Goal: Transaction & Acquisition: Purchase product/service

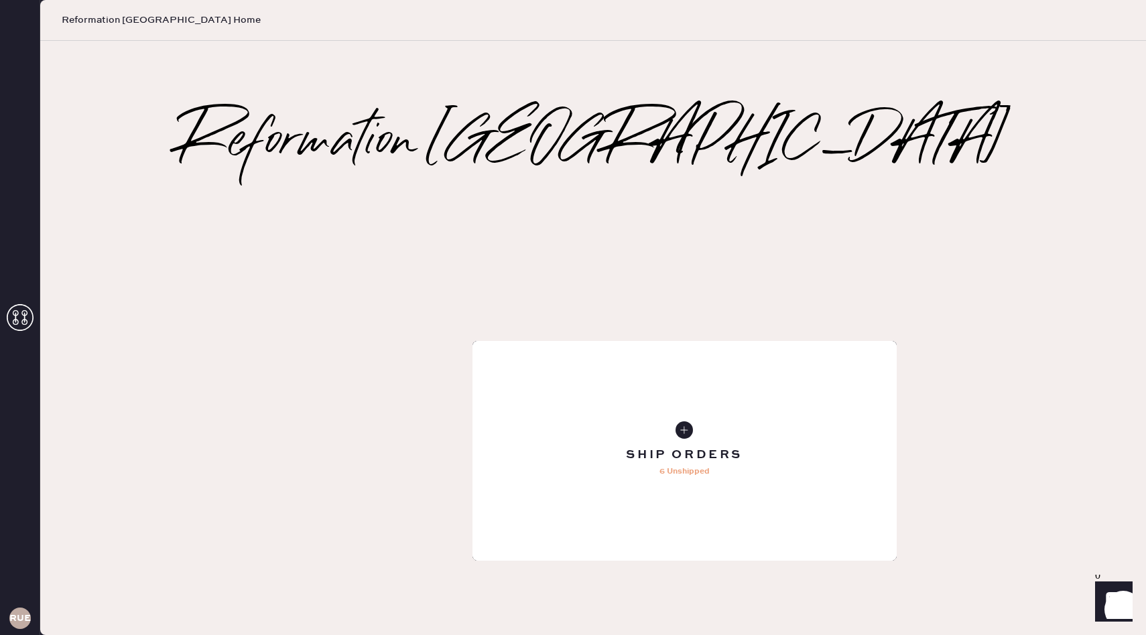
click at [472, 341] on div "Tailoring Order" at bounding box center [684, 451] width 424 height 220
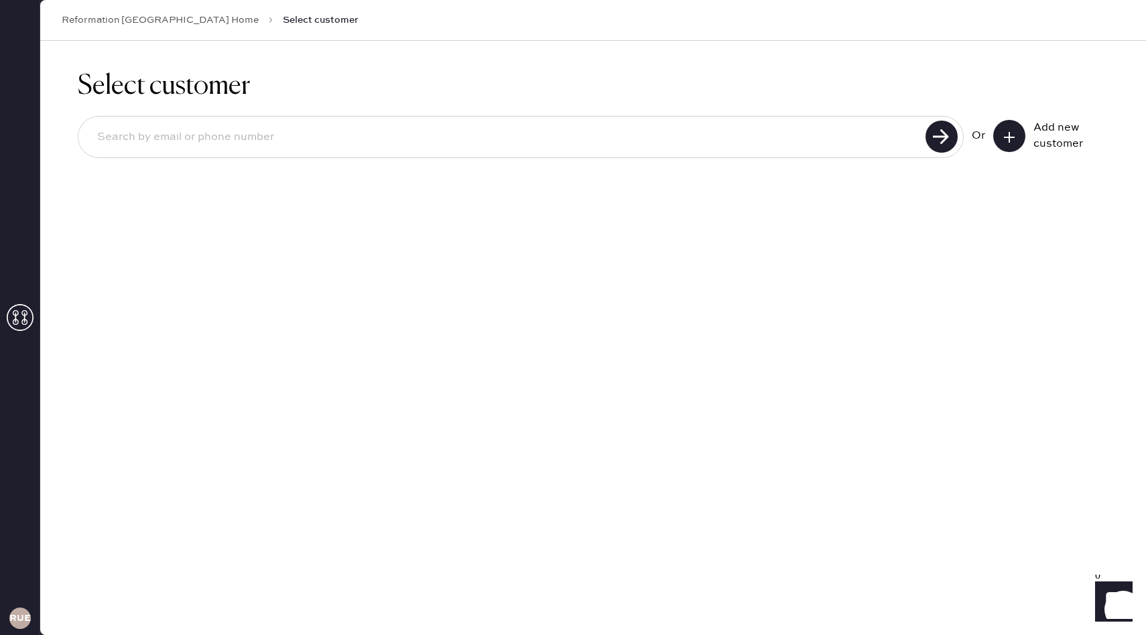
click at [1009, 121] on button at bounding box center [1009, 136] width 32 height 32
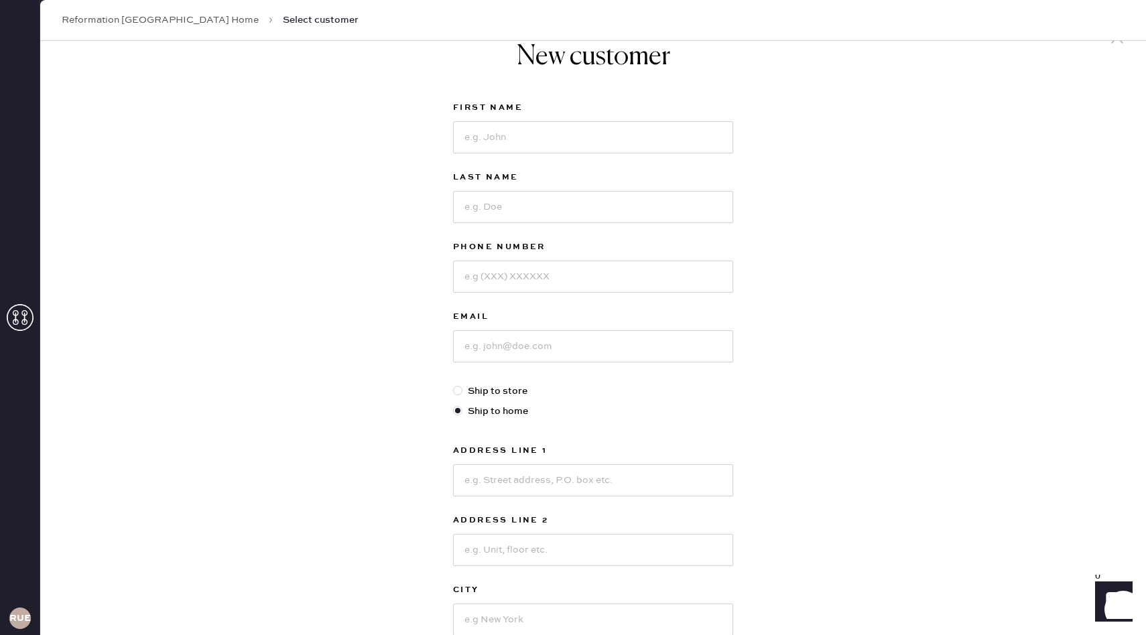
scroll to position [35, 0]
click at [516, 142] on input at bounding box center [593, 135] width 280 height 32
type input "Jordan"
click at [488, 213] on input at bounding box center [593, 204] width 280 height 32
type input "[PERSON_NAME]"
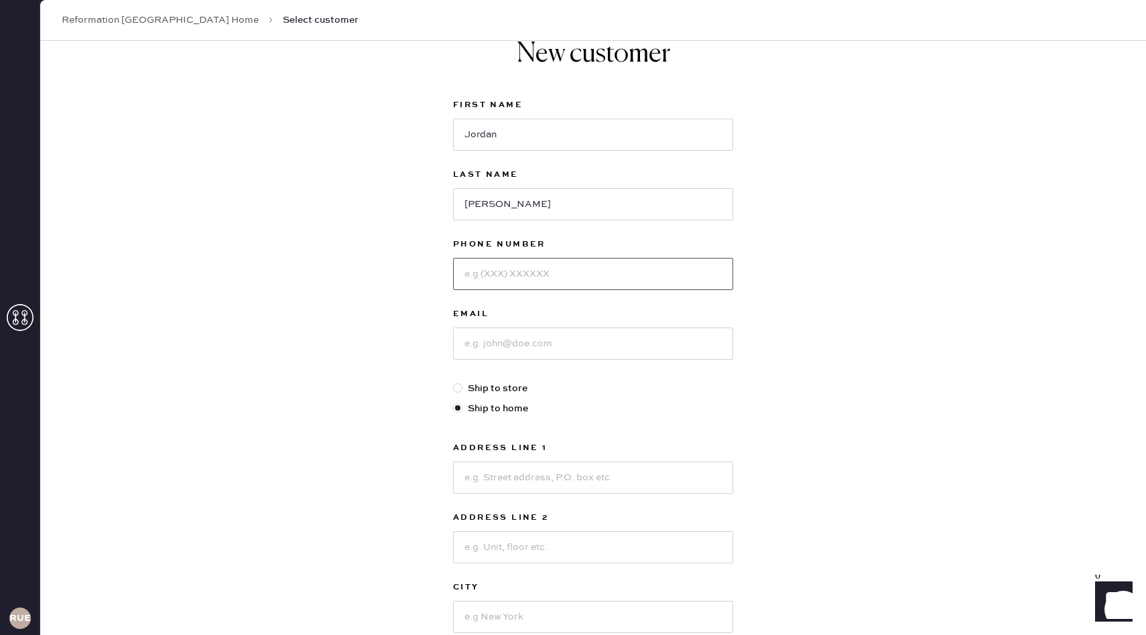
click at [503, 275] on input at bounding box center [593, 274] width 280 height 32
type input "3526205094"
click at [480, 341] on input at bounding box center [593, 344] width 280 height 32
type input "[EMAIL_ADDRESS][DOMAIN_NAME]"
click at [594, 406] on label "Ship to home" at bounding box center [593, 408] width 280 height 15
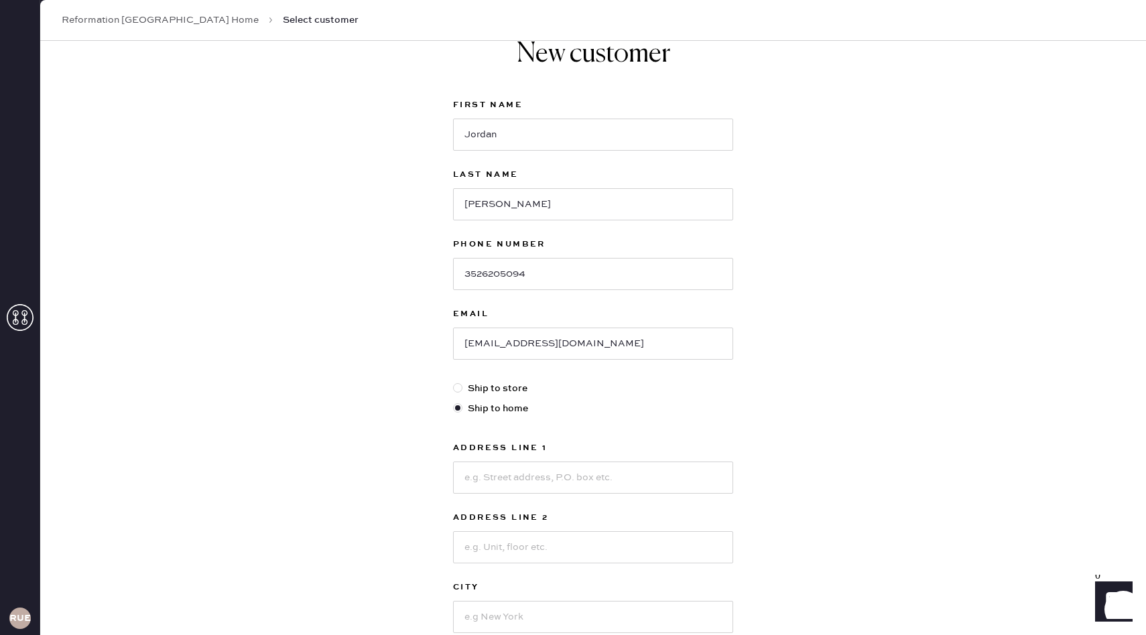
click at [454, 402] on input "Ship to home" at bounding box center [453, 401] width 1 height 1
click at [453, 381] on input "Ship to store" at bounding box center [453, 381] width 1 height 1
radio input "true"
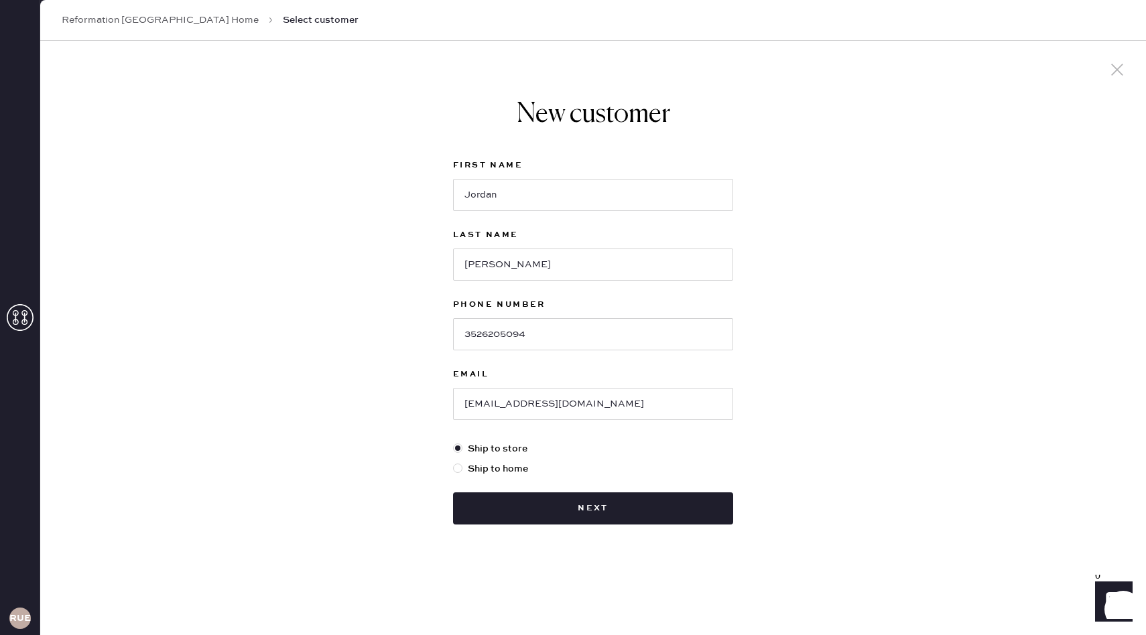
click at [508, 471] on label "Ship to home" at bounding box center [593, 469] width 280 height 15
click at [454, 462] on input "Ship to home" at bounding box center [453, 462] width 1 height 1
radio input "true"
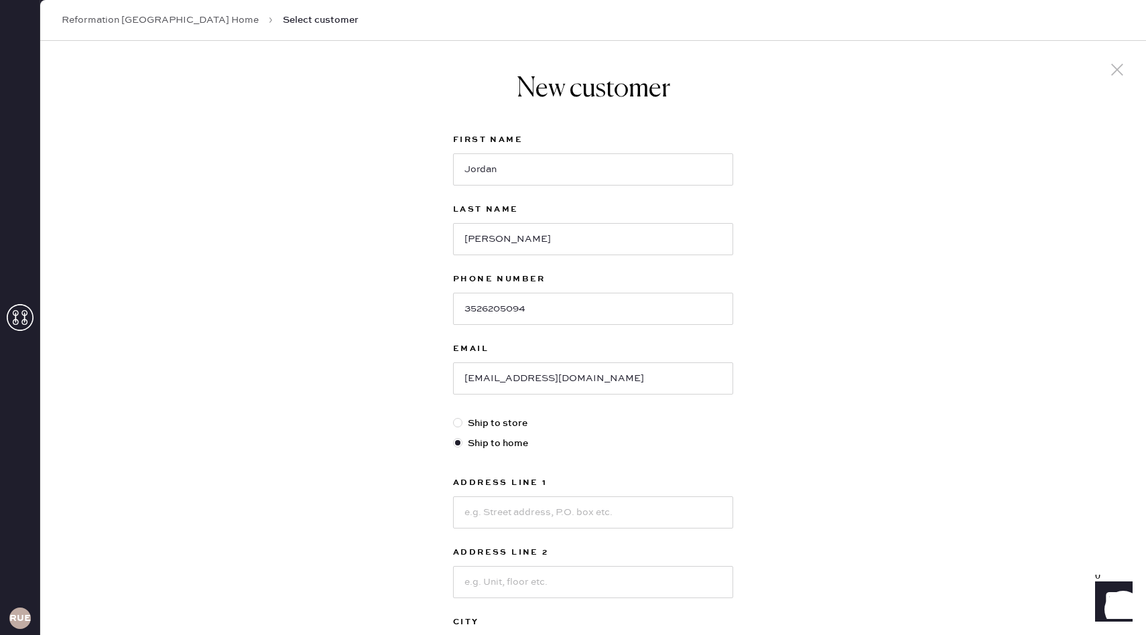
click at [630, 454] on div "First Name [PERSON_NAME] Last Name [PERSON_NAME] Phone Number [PHONE_NUMBER] Em…" at bounding box center [593, 459] width 280 height 654
click at [570, 516] on input at bounding box center [593, 512] width 280 height 32
click at [858, 418] on div "New customer First Name [PERSON_NAME] Last Name [PERSON_NAME] Phone Number [PHO…" at bounding box center [592, 456] width 1105 height 831
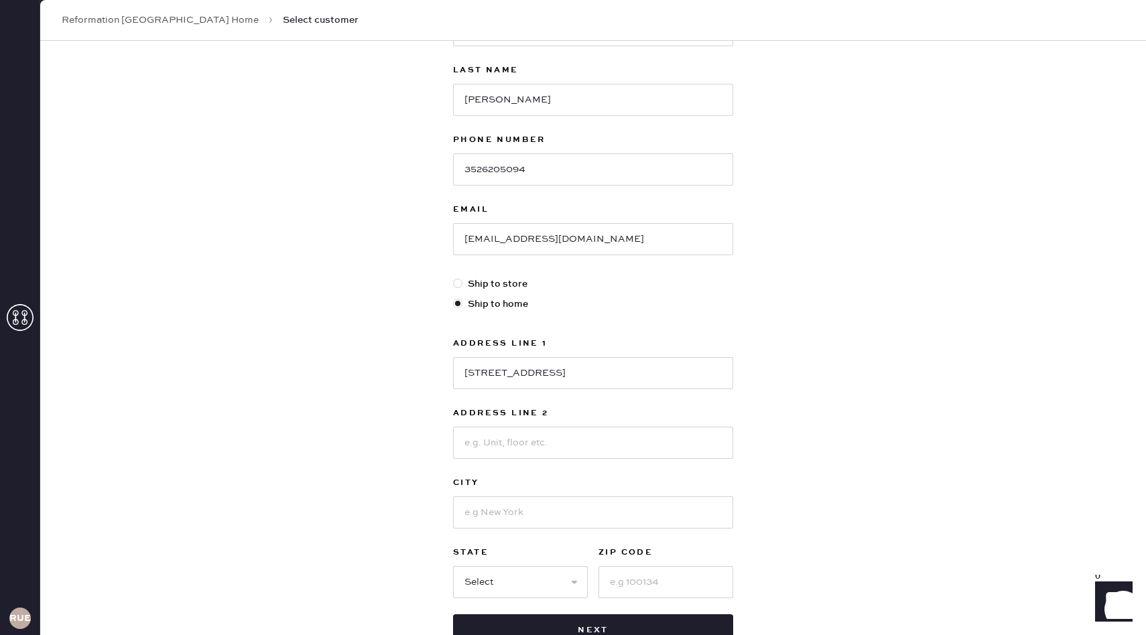
scroll to position [161, 0]
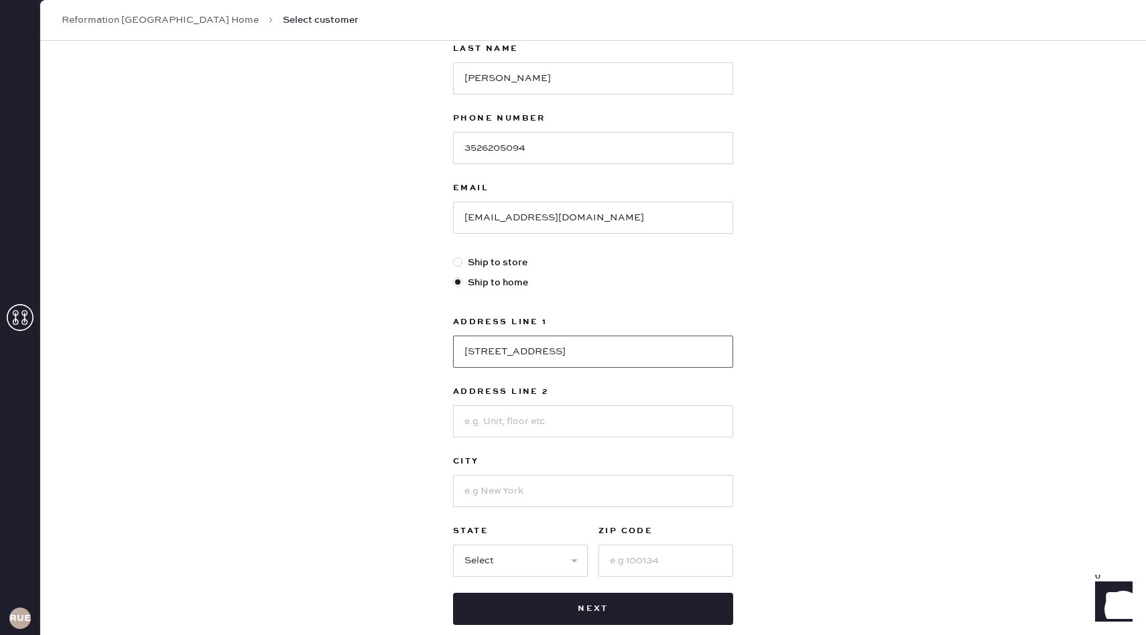
click at [529, 354] on input "[STREET_ADDRESS]" at bounding box center [593, 352] width 280 height 32
type input "[STREET_ADDRESS]"
click at [495, 492] on input at bounding box center [593, 491] width 280 height 32
type input "[GEOGRAPHIC_DATA]"
click at [495, 562] on select "Select AK AL AR AZ CA CO CT [GEOGRAPHIC_DATA] DE FL [GEOGRAPHIC_DATA] HI [GEOGR…" at bounding box center [520, 561] width 135 height 32
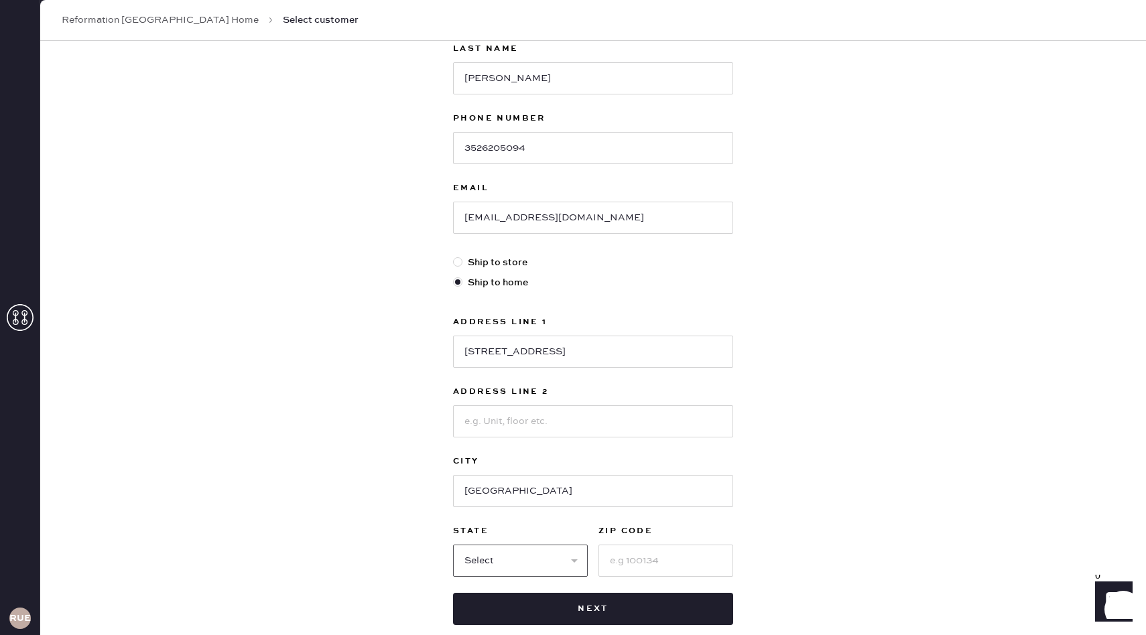
select select "FL"
click at [623, 563] on input at bounding box center [665, 561] width 135 height 32
type input "32401"
click at [850, 420] on div "New customer First Name [PERSON_NAME] Last Name [PERSON_NAME] Phone Number [PHO…" at bounding box center [592, 295] width 1105 height 831
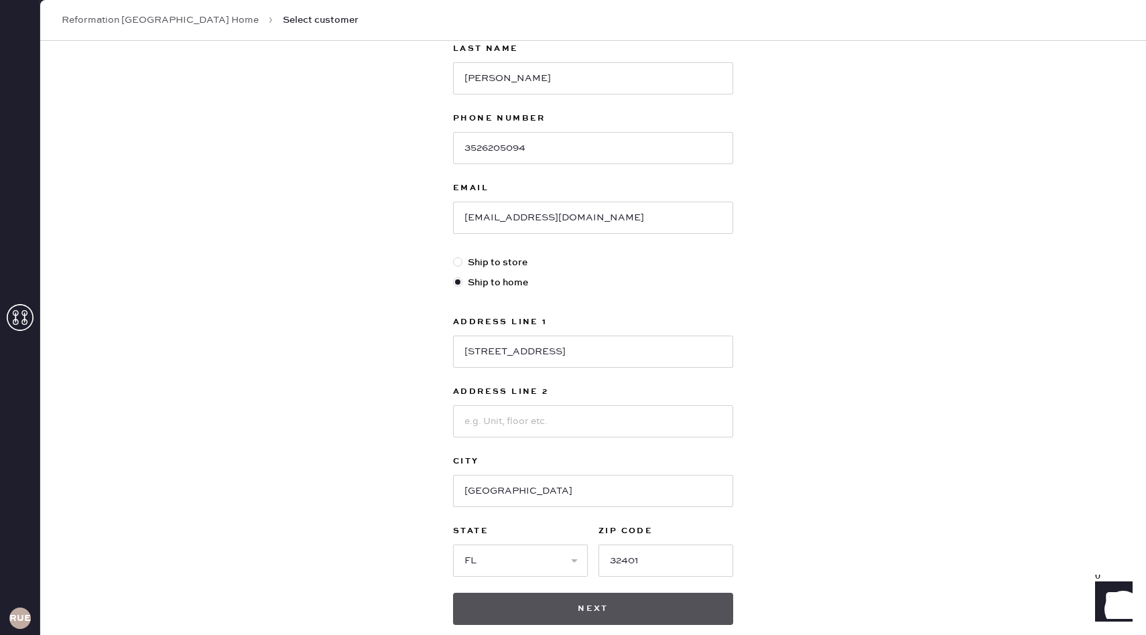
click at [629, 599] on button "Next" at bounding box center [593, 609] width 280 height 32
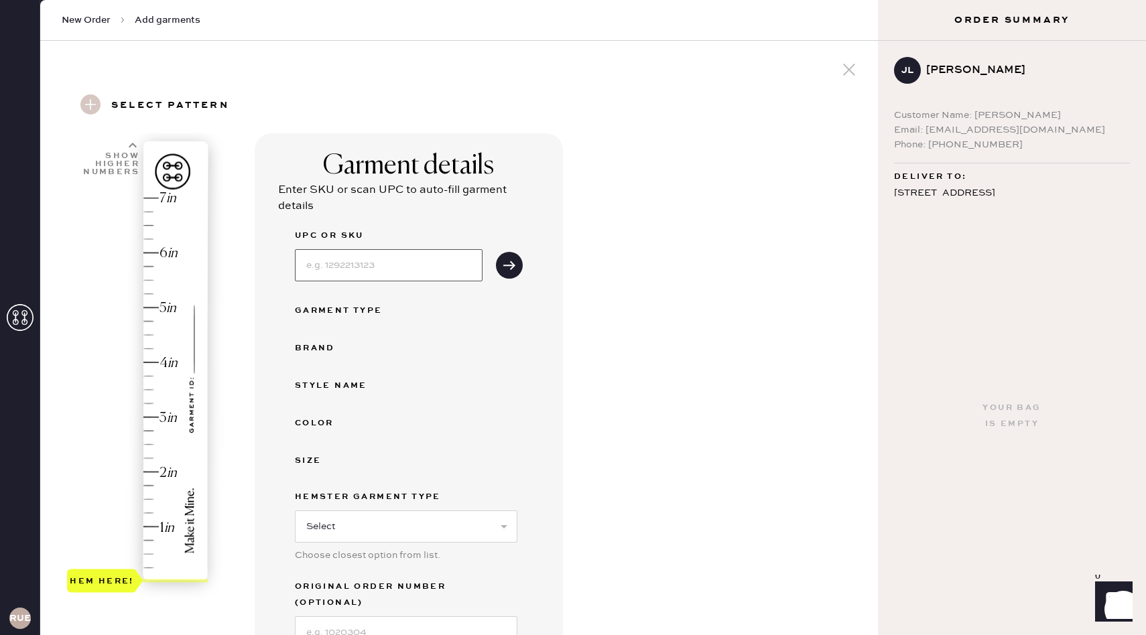
click at [329, 266] on input at bounding box center [389, 265] width 188 height 32
type input "1310310OLO025"
click at [517, 269] on button "submit" at bounding box center [509, 265] width 27 height 27
select select "2"
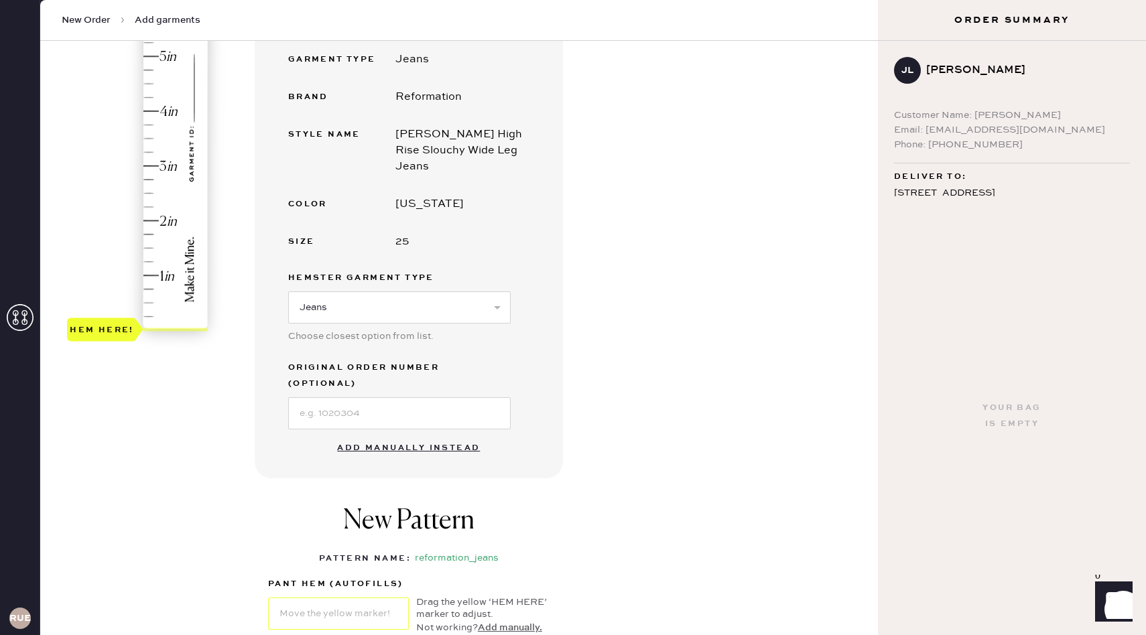
scroll to position [265, 0]
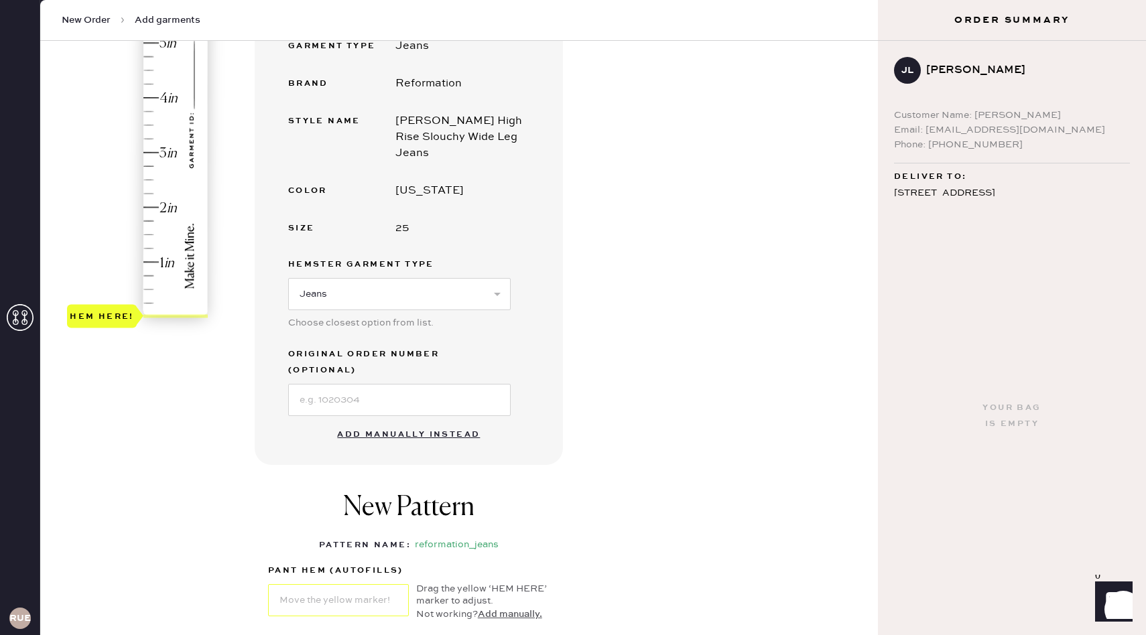
type input "2"
click at [162, 208] on div "Hem here!" at bounding box center [138, 125] width 143 height 395
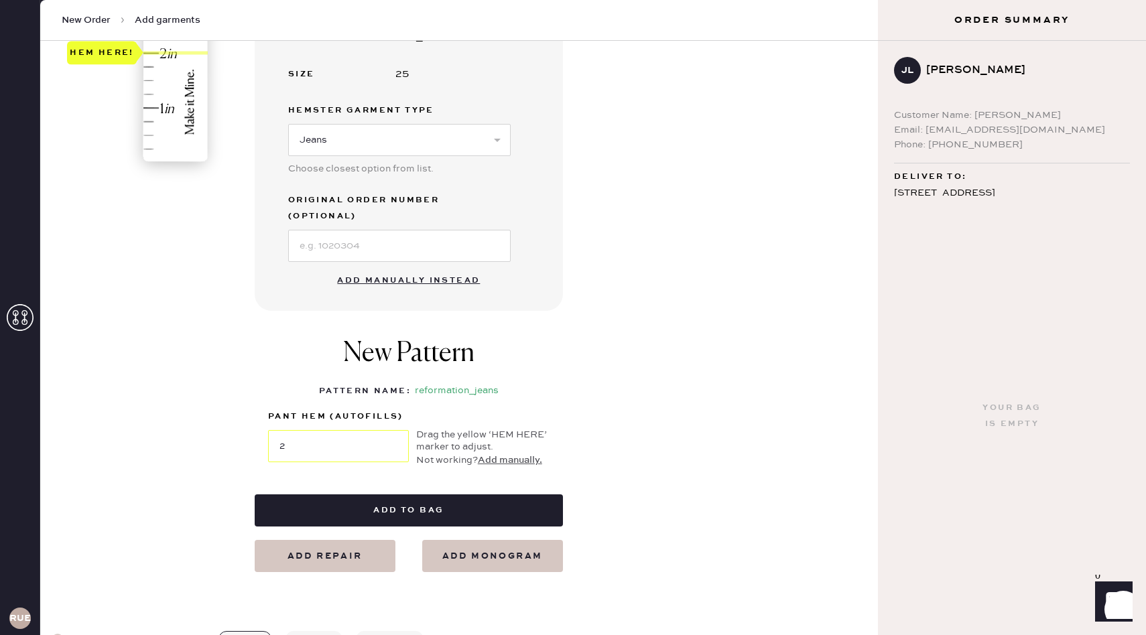
scroll to position [440, 0]
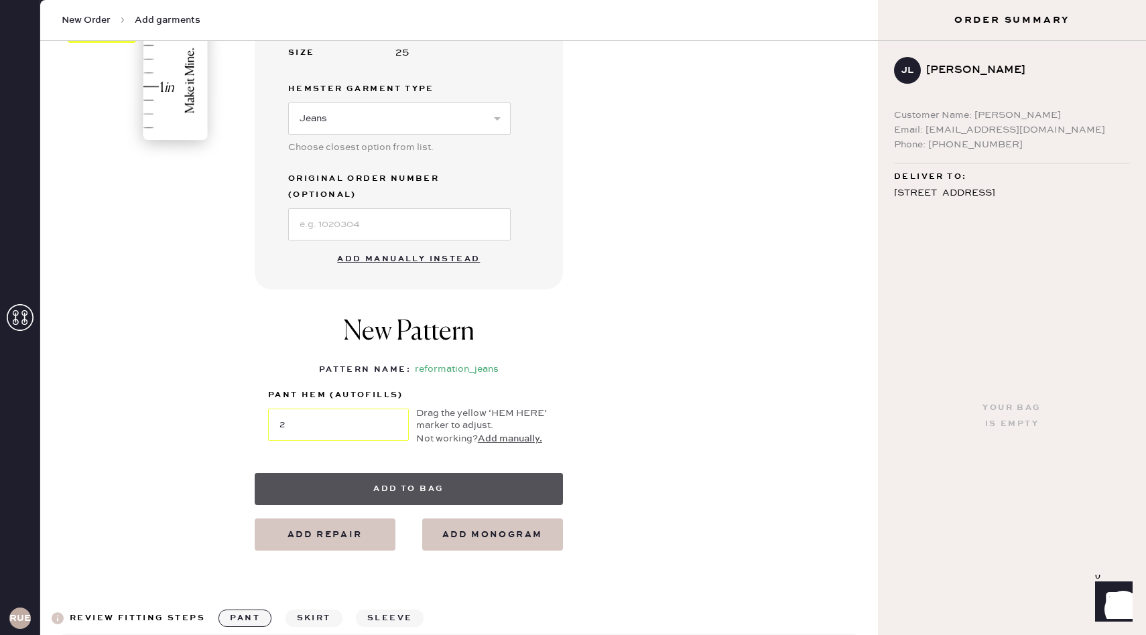
click at [427, 473] on button "Add to bag" at bounding box center [409, 489] width 308 height 32
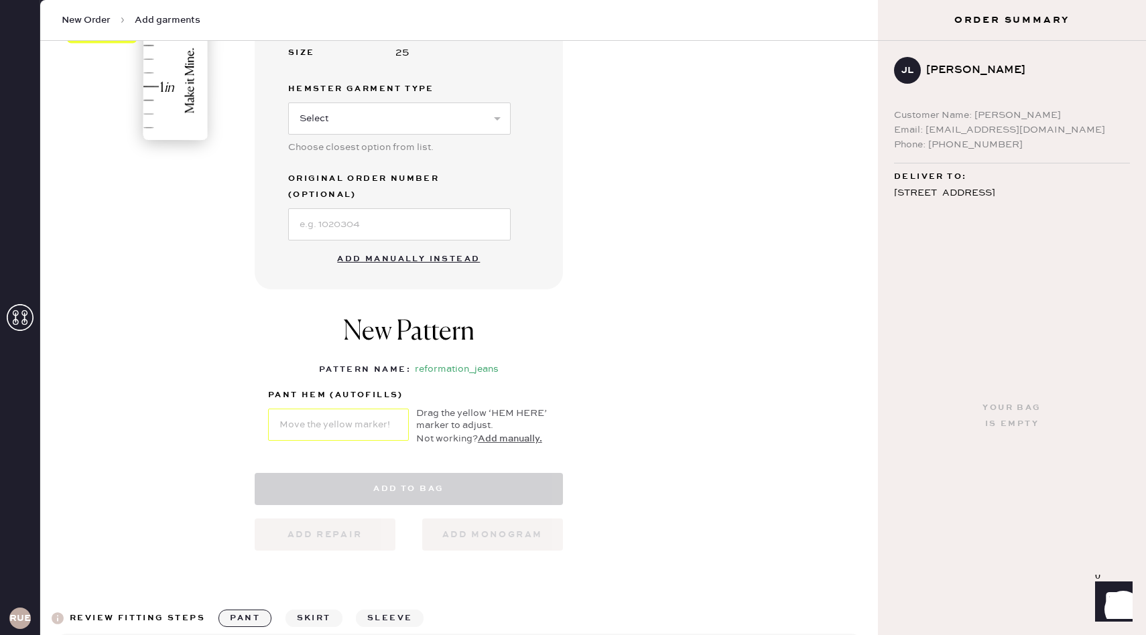
select select "2"
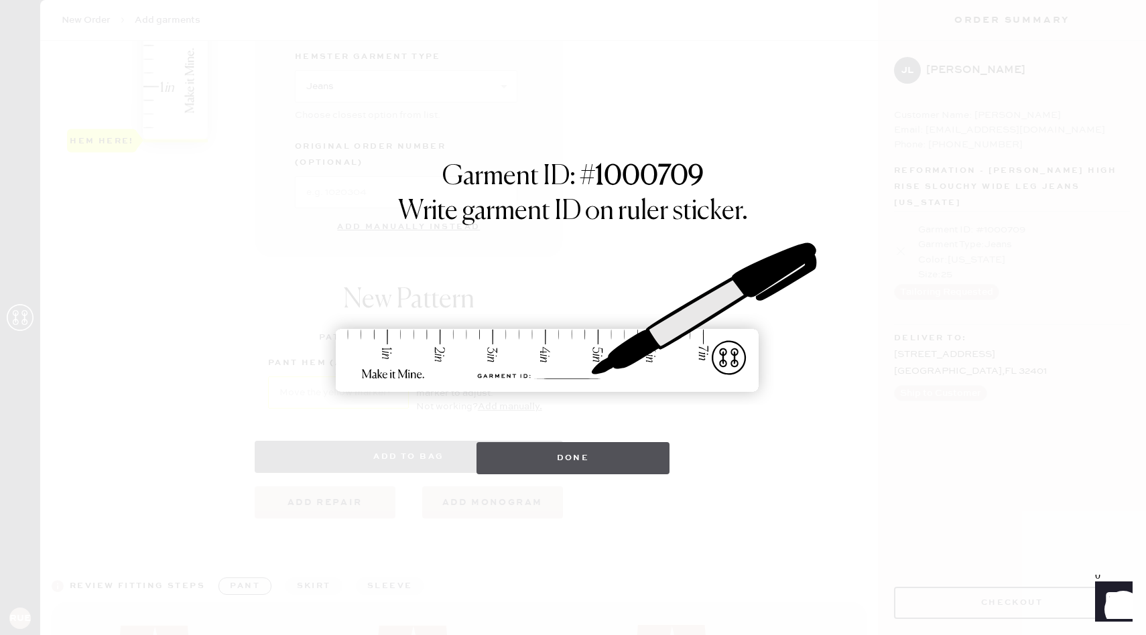
click at [534, 455] on button "Done" at bounding box center [573, 458] width 194 height 32
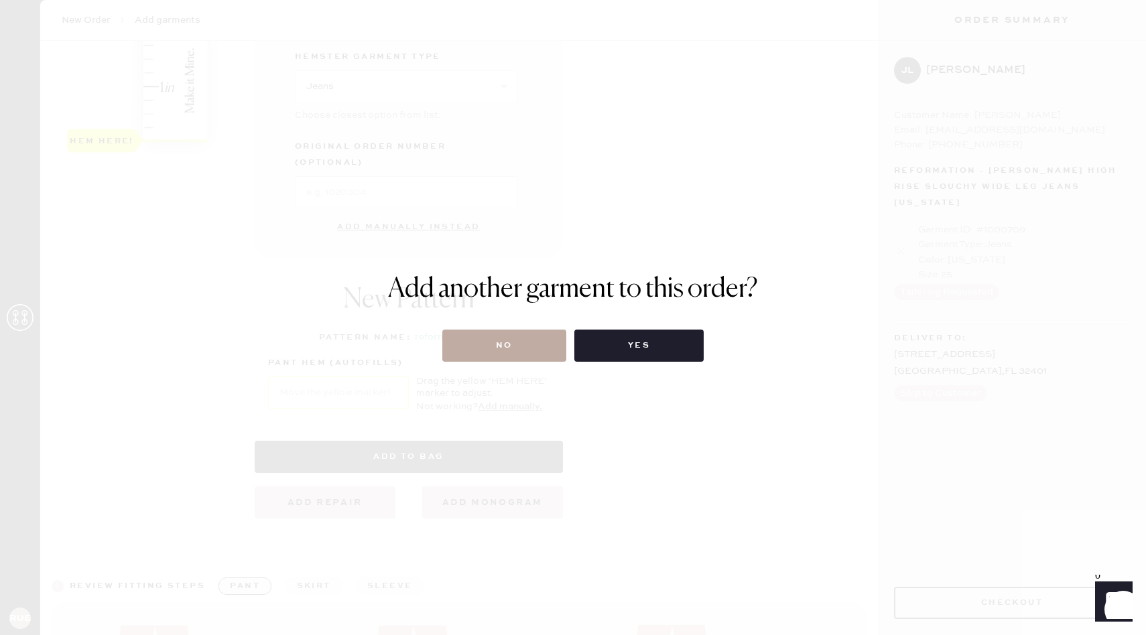
click at [490, 344] on button "No" at bounding box center [504, 346] width 124 height 32
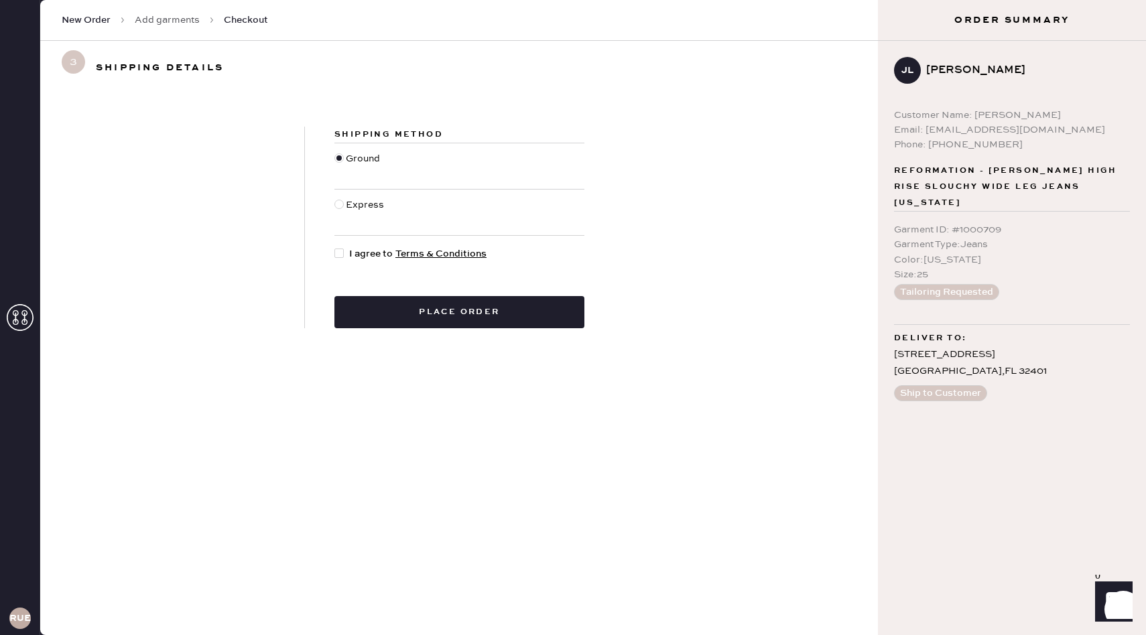
click at [339, 251] on div at bounding box center [338, 253] width 9 height 9
click at [335, 247] on input "I agree to Terms & Conditions" at bounding box center [334, 247] width 1 height 1
checkbox input "true"
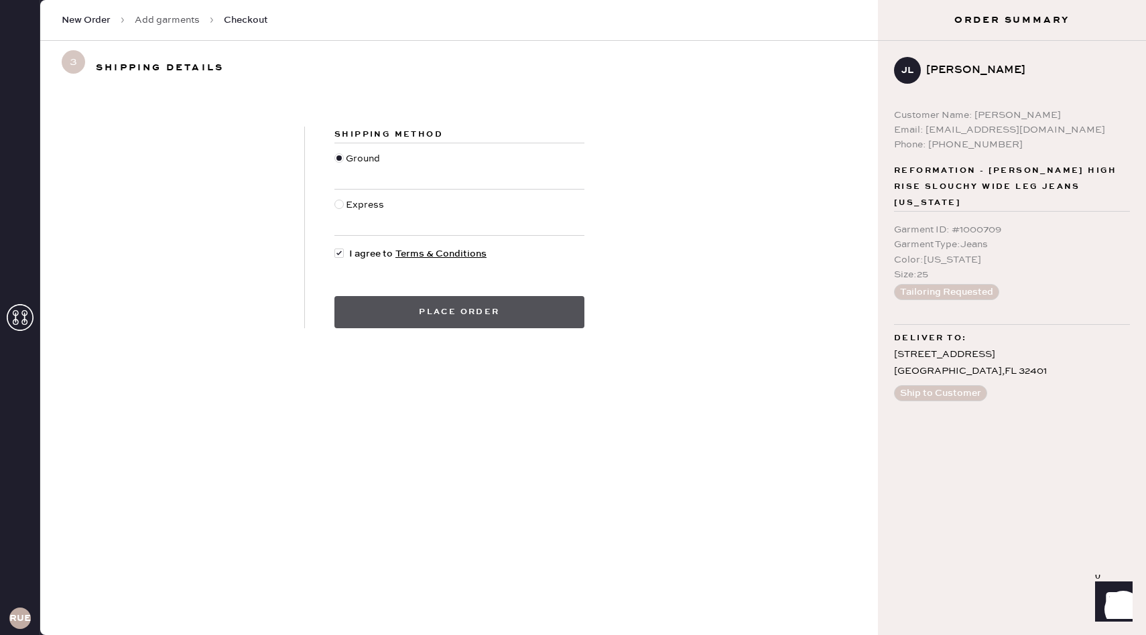
click at [378, 318] on button "Place order" at bounding box center [459, 312] width 250 height 32
